Goal: Unclear

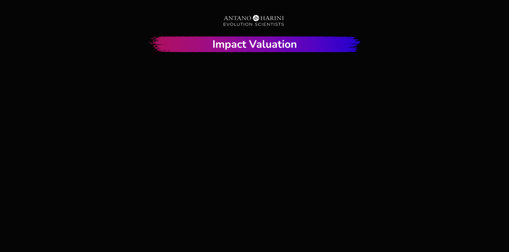
click at [258, 151] on div at bounding box center [255, 155] width 320 height 180
click at [255, 148] on div at bounding box center [255, 155] width 320 height 180
click at [261, 151] on div at bounding box center [255, 155] width 320 height 180
click at [257, 151] on div at bounding box center [255, 155] width 320 height 180
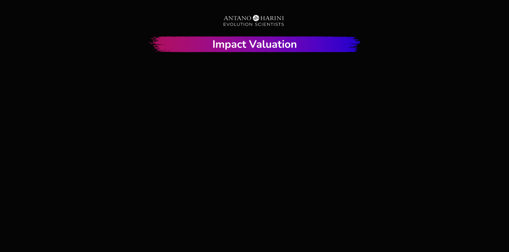
click at [257, 150] on div at bounding box center [255, 155] width 320 height 180
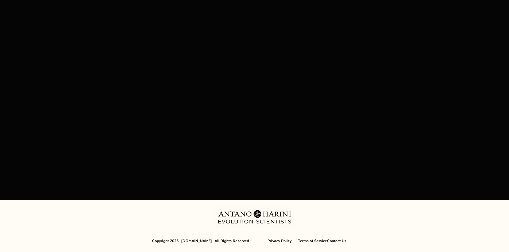
click at [255, 94] on div at bounding box center [255, 101] width 320 height 180
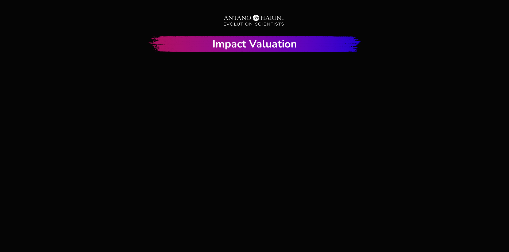
scroll to position [0, 0]
click at [251, 148] on div at bounding box center [255, 155] width 320 height 180
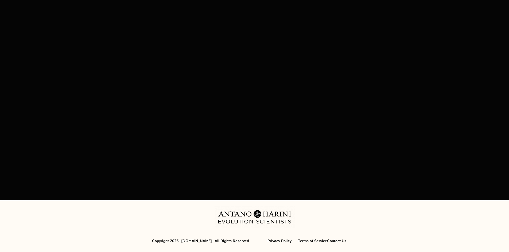
click at [249, 92] on div at bounding box center [255, 101] width 320 height 180
click at [256, 96] on div at bounding box center [255, 101] width 320 height 180
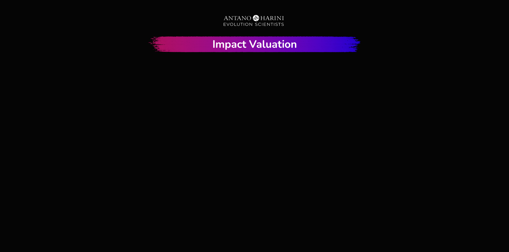
click at [253, 146] on div at bounding box center [255, 155] width 320 height 180
click at [440, 194] on div "Impact Valuation Video Tracking Example" at bounding box center [254, 132] width 508 height 243
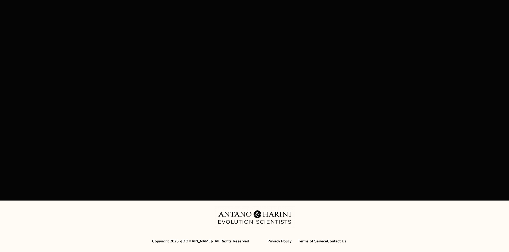
scroll to position [54, 0]
